Goal: Find specific page/section: Find specific page/section

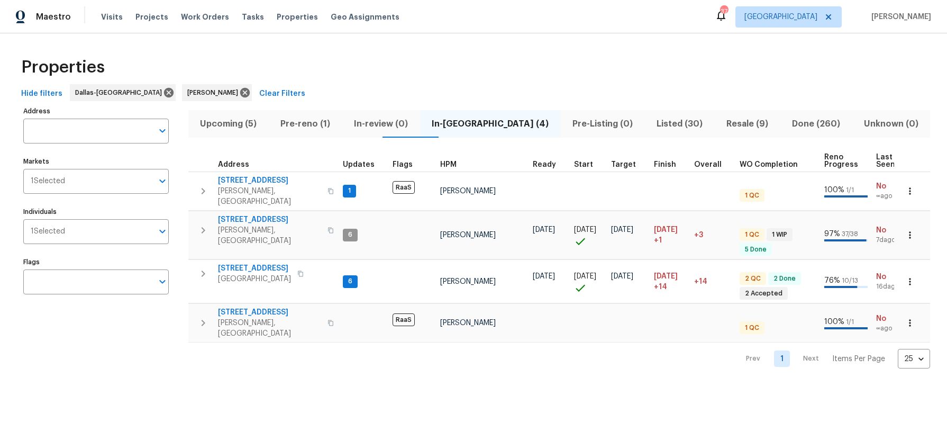
scroll to position [0, 3]
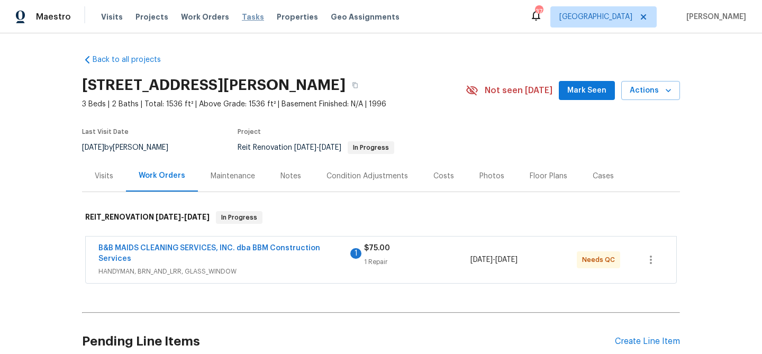
click at [242, 17] on span "Tasks" at bounding box center [253, 16] width 22 height 7
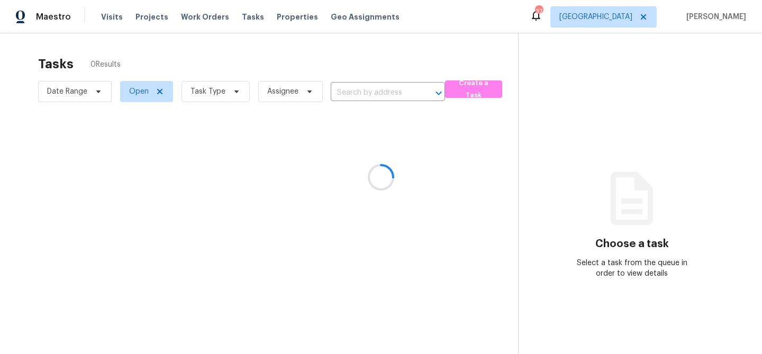
click at [232, 94] on div at bounding box center [381, 177] width 762 height 354
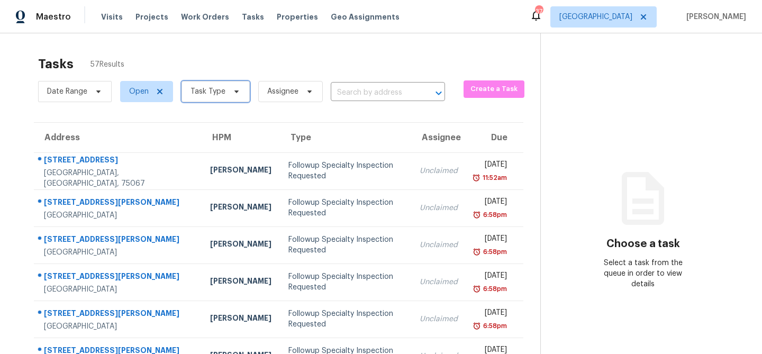
click at [232, 94] on icon at bounding box center [236, 91] width 8 height 8
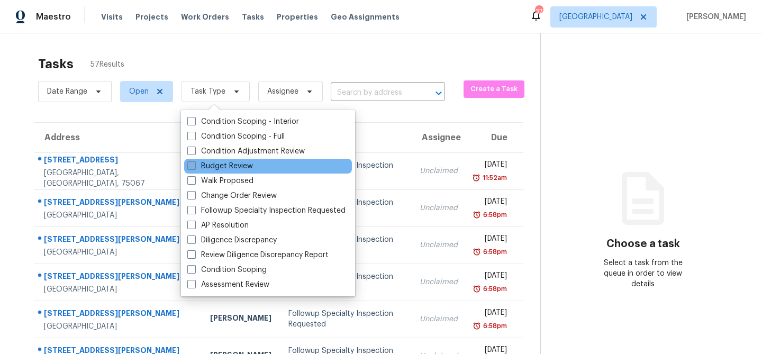
click at [221, 166] on label "Budget Review" at bounding box center [220, 166] width 66 height 11
click at [194, 166] on input "Budget Review" at bounding box center [190, 164] width 7 height 7
checkbox input "true"
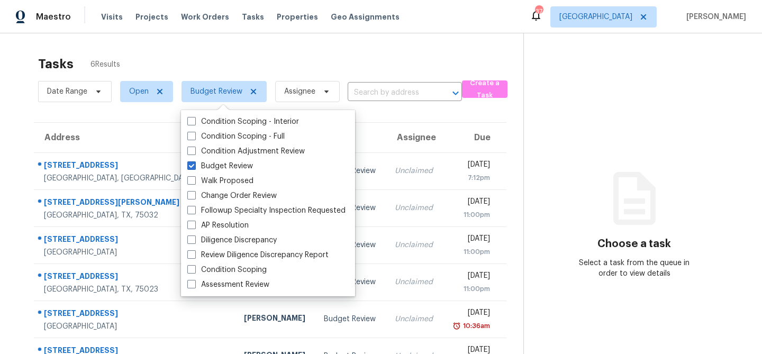
click at [324, 52] on div "Tasks 6 Results" at bounding box center [280, 64] width 485 height 28
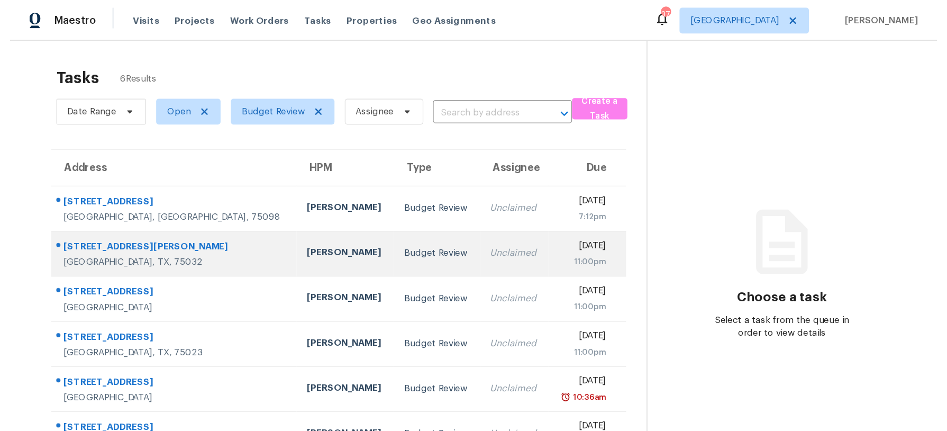
scroll to position [33, 0]
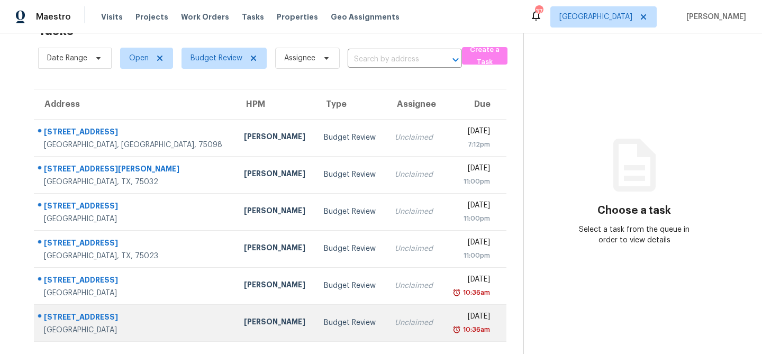
click at [315, 317] on td "Budget Review" at bounding box center [350, 322] width 70 height 37
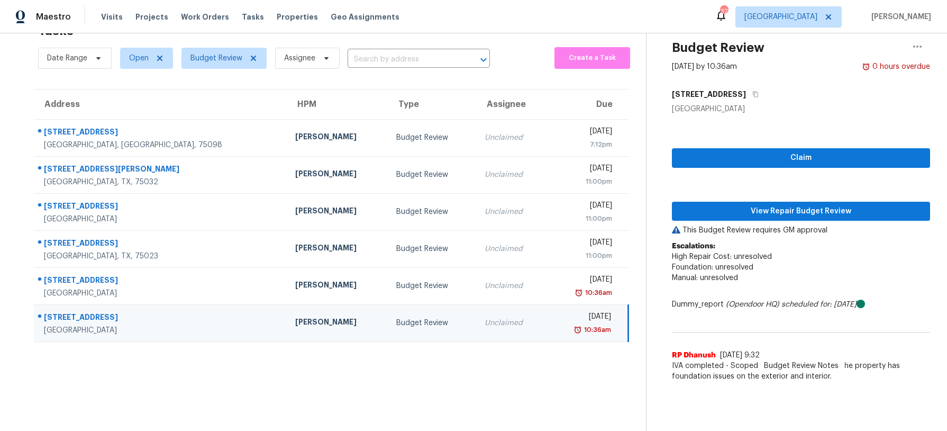
click at [295, 321] on div "Andrew Kempka" at bounding box center [337, 322] width 84 height 13
click at [761, 210] on span "View Repair Budget Review" at bounding box center [800, 211] width 241 height 13
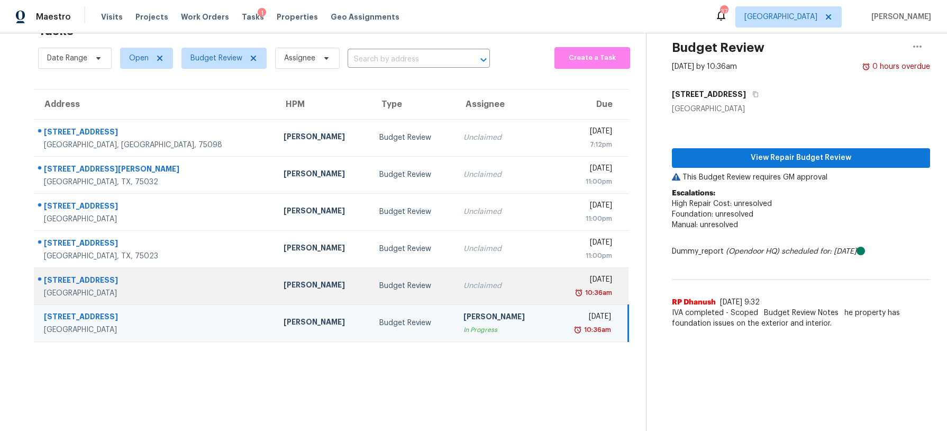
click at [455, 296] on td "Unclaimed" at bounding box center [503, 285] width 96 height 37
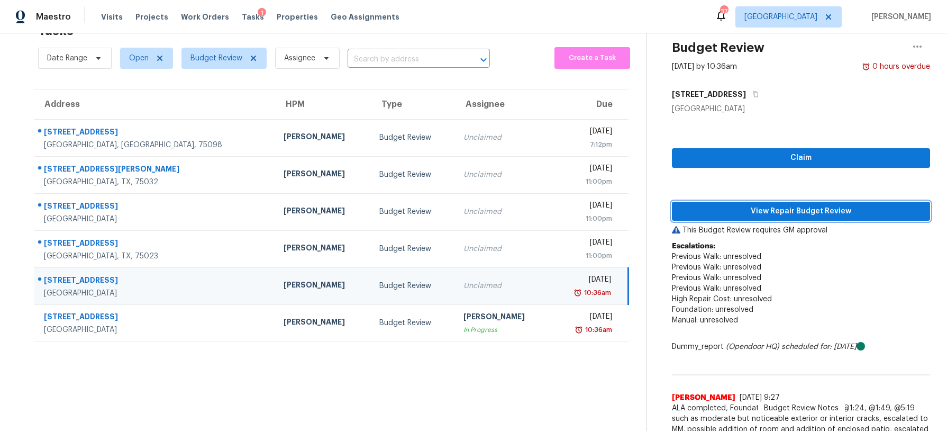
click at [759, 210] on span "View Repair Budget Review" at bounding box center [800, 211] width 241 height 13
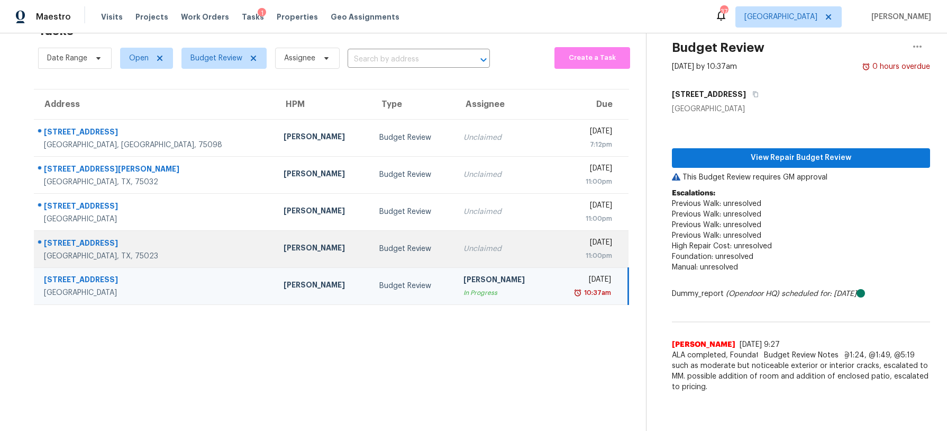
click at [383, 244] on td "Budget Review" at bounding box center [413, 248] width 84 height 37
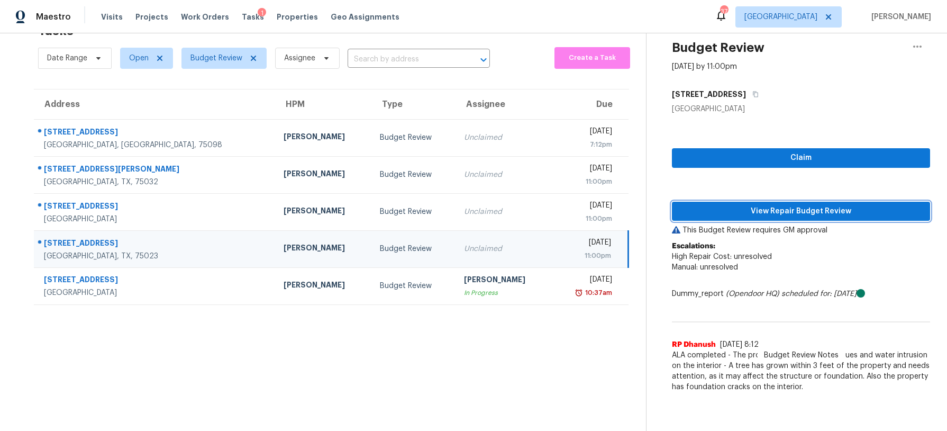
click at [718, 212] on span "View Repair Budget Review" at bounding box center [800, 211] width 241 height 13
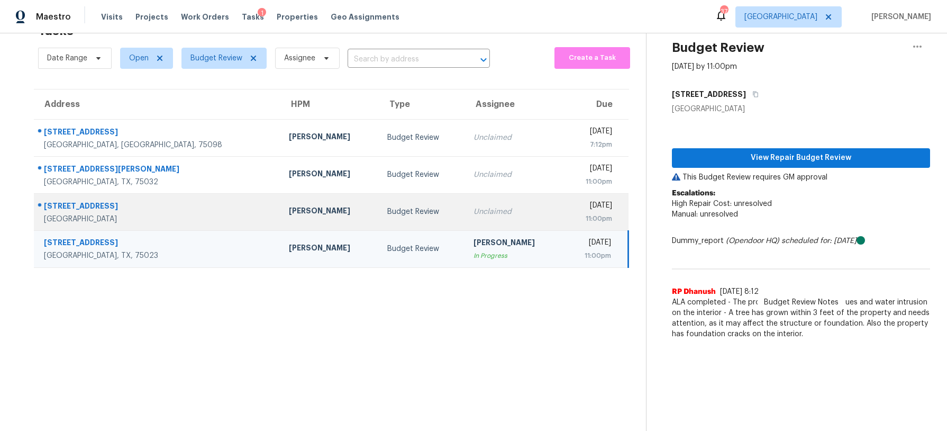
click at [488, 205] on td "Unclaimed" at bounding box center [514, 211] width 98 height 37
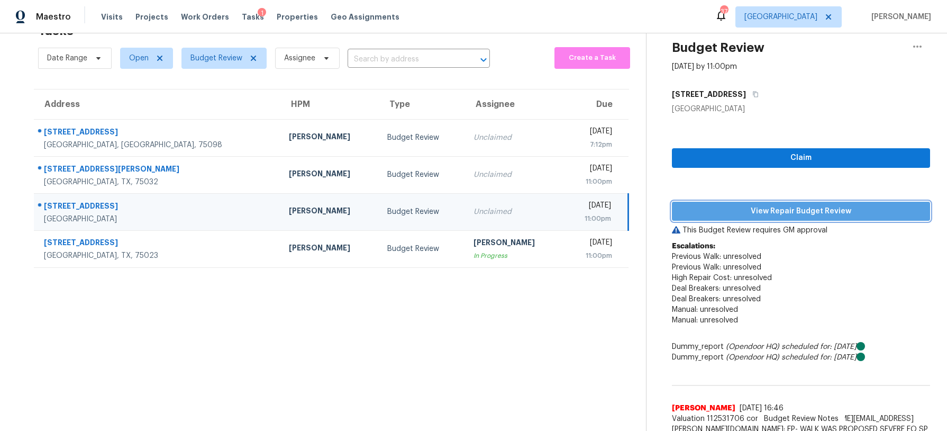
click at [738, 216] on span "View Repair Budget Review" at bounding box center [800, 211] width 241 height 13
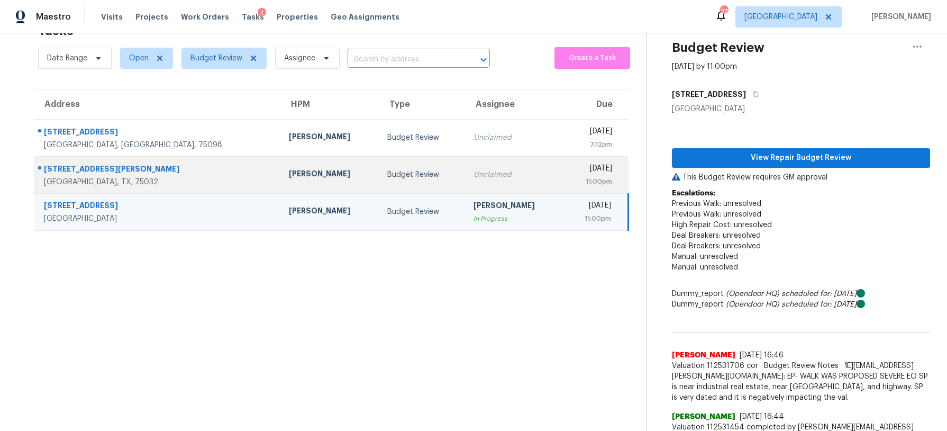
click at [379, 167] on td "Budget Review" at bounding box center [422, 174] width 86 height 37
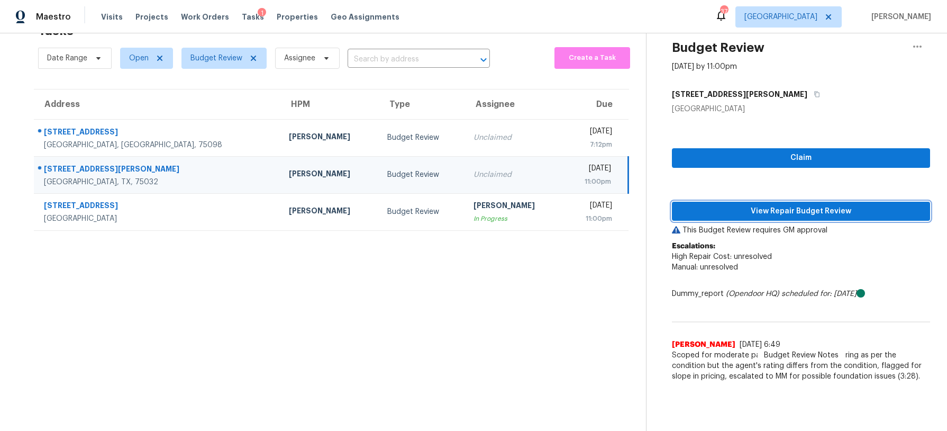
click at [761, 213] on span "View Repair Budget Review" at bounding box center [800, 211] width 241 height 13
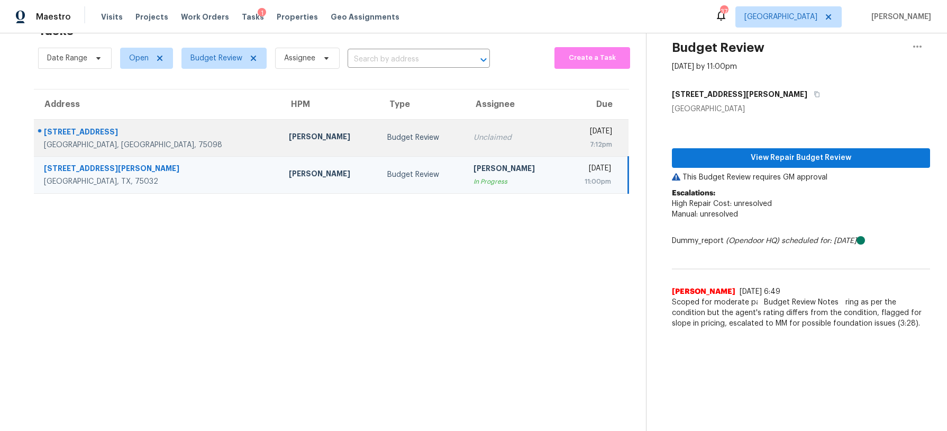
click at [465, 149] on td "Unclaimed" at bounding box center [514, 137] width 98 height 37
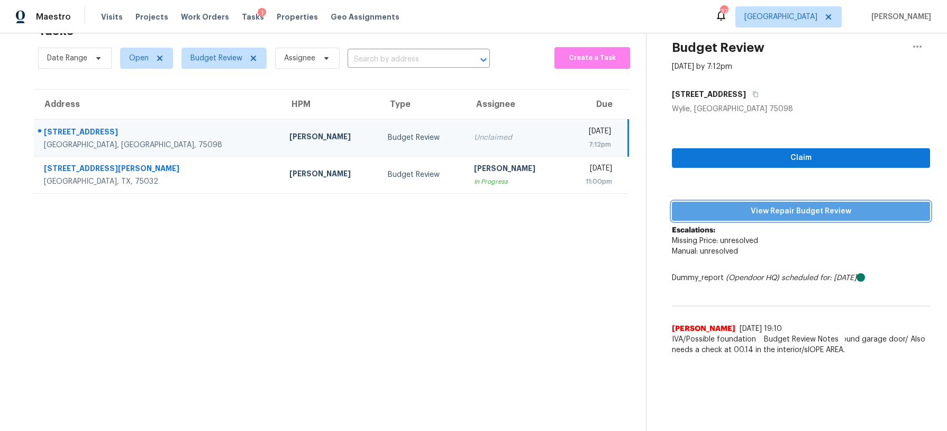
click at [761, 214] on span "View Repair Budget Review" at bounding box center [800, 211] width 241 height 13
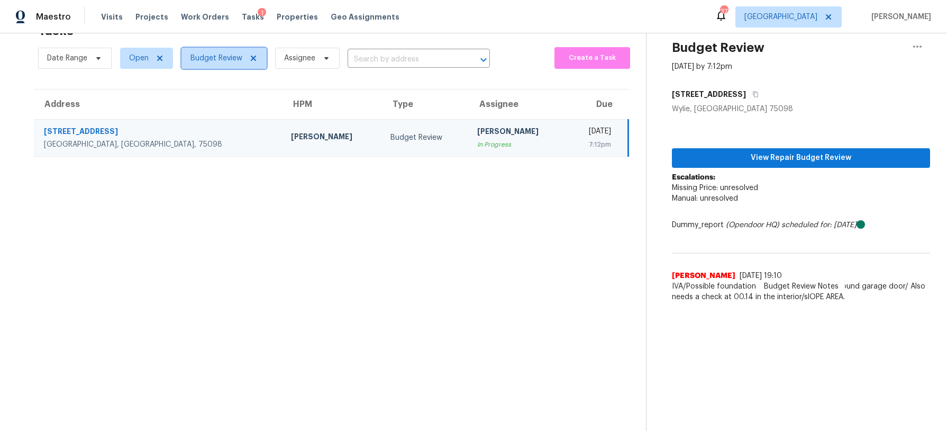
click at [228, 59] on span "Budget Review" at bounding box center [216, 58] width 52 height 11
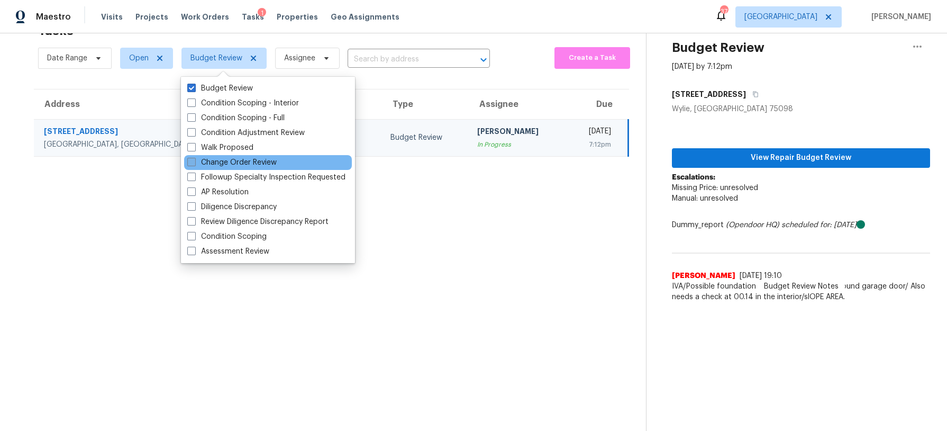
click at [227, 162] on label "Change Order Review" at bounding box center [231, 162] width 89 height 11
click at [194, 162] on input "Change Order Review" at bounding box center [190, 160] width 7 height 7
checkbox input "true"
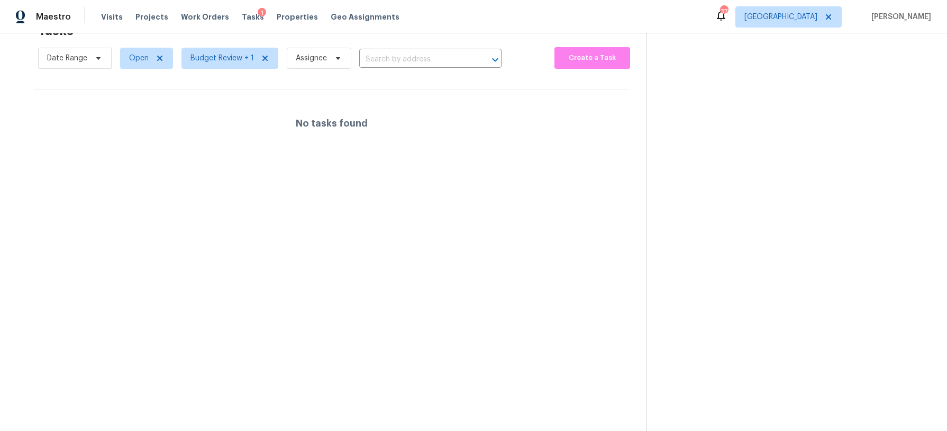
click at [555, 124] on div "No tasks found" at bounding box center [331, 123] width 595 height 68
click at [215, 60] on span "Budget Review + 1" at bounding box center [221, 58] width 63 height 11
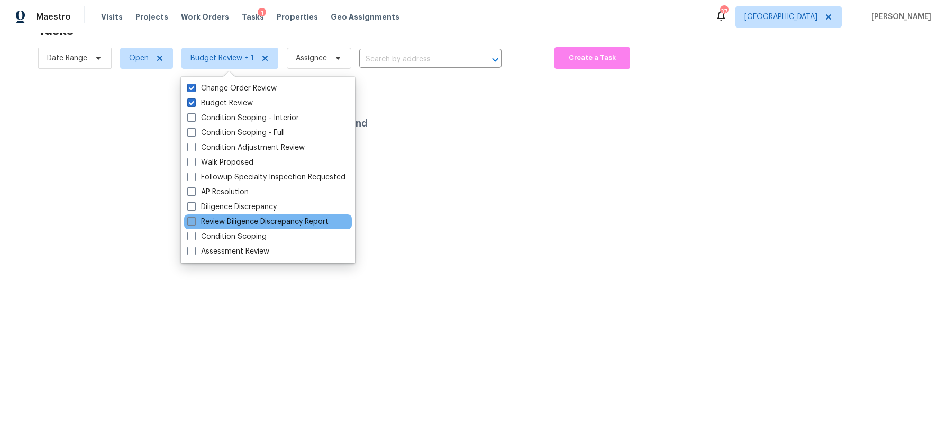
click at [275, 221] on label "Review Diligence Discrepancy Report" at bounding box center [257, 221] width 141 height 11
click at [194, 221] on input "Review Diligence Discrepancy Report" at bounding box center [190, 219] width 7 height 7
checkbox input "true"
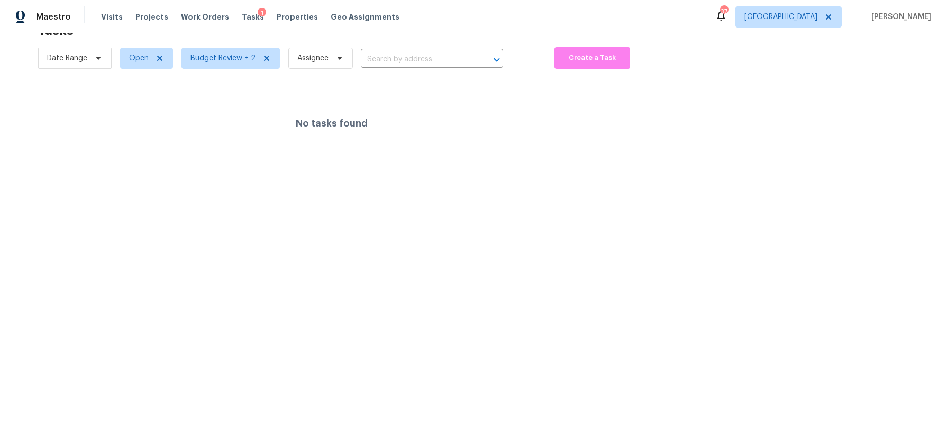
click at [426, 217] on section "Tasks 0 Results Date Range Open Budget Review + 2 Assignee ​ Create a Task No t…" at bounding box center [331, 224] width 629 height 414
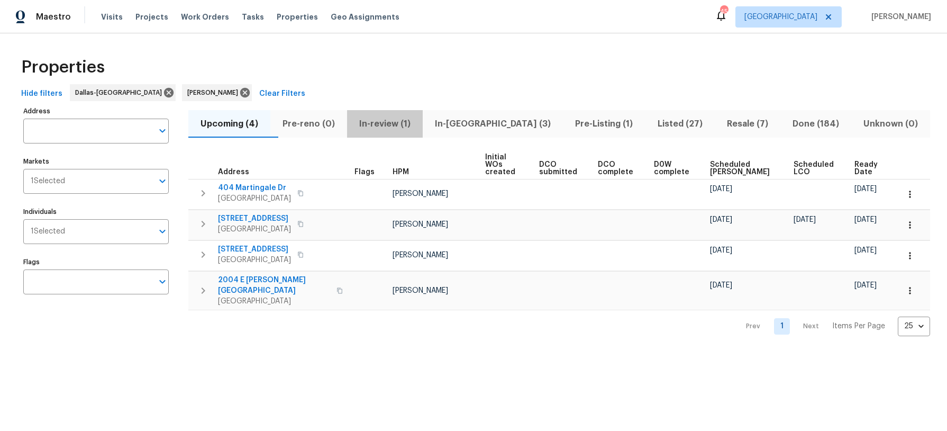
click at [411, 117] on span "In-review (1)" at bounding box center [384, 123] width 63 height 15
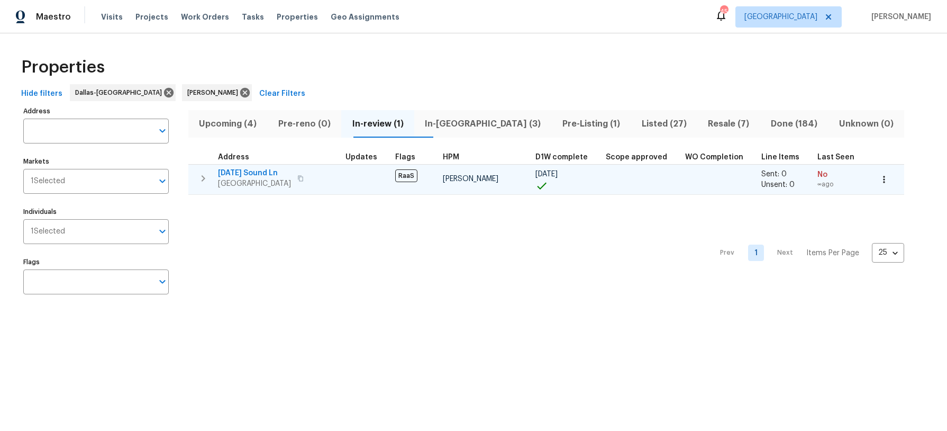
click at [270, 175] on span "2503 April Sound Ln" at bounding box center [254, 173] width 73 height 11
